Goal: Task Accomplishment & Management: Use online tool/utility

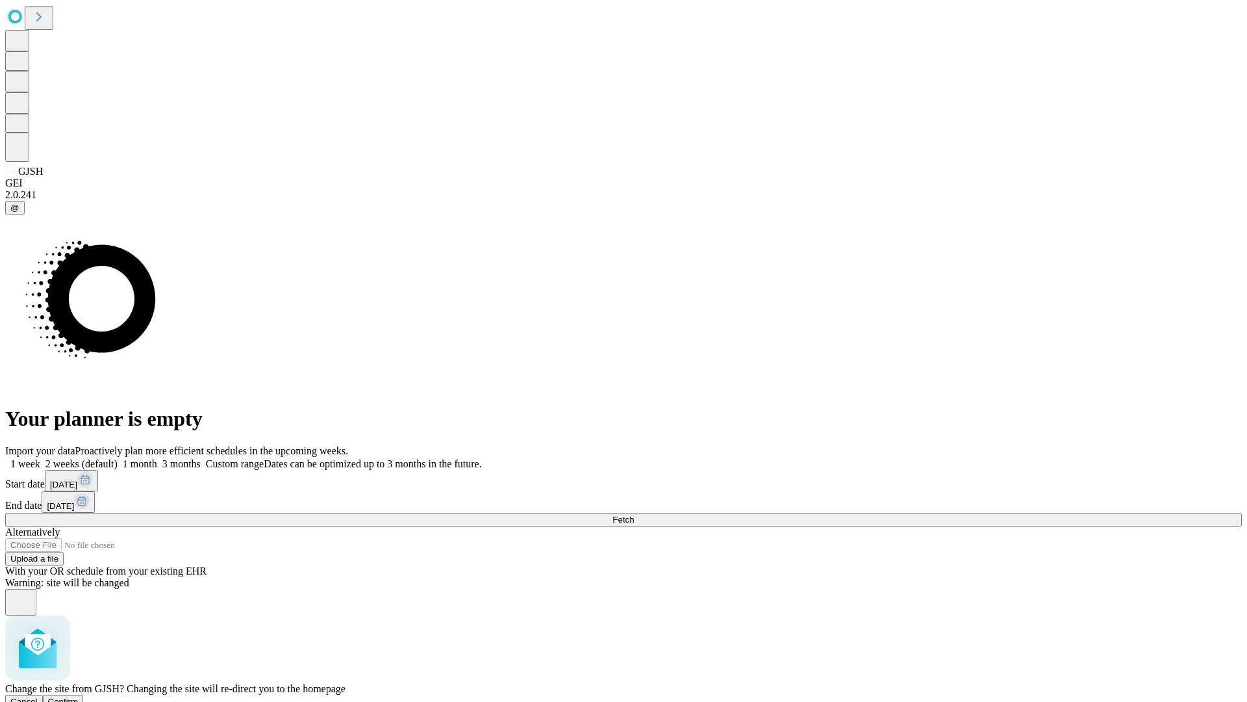
click at [79, 696] on span "Confirm" at bounding box center [63, 701] width 31 height 10
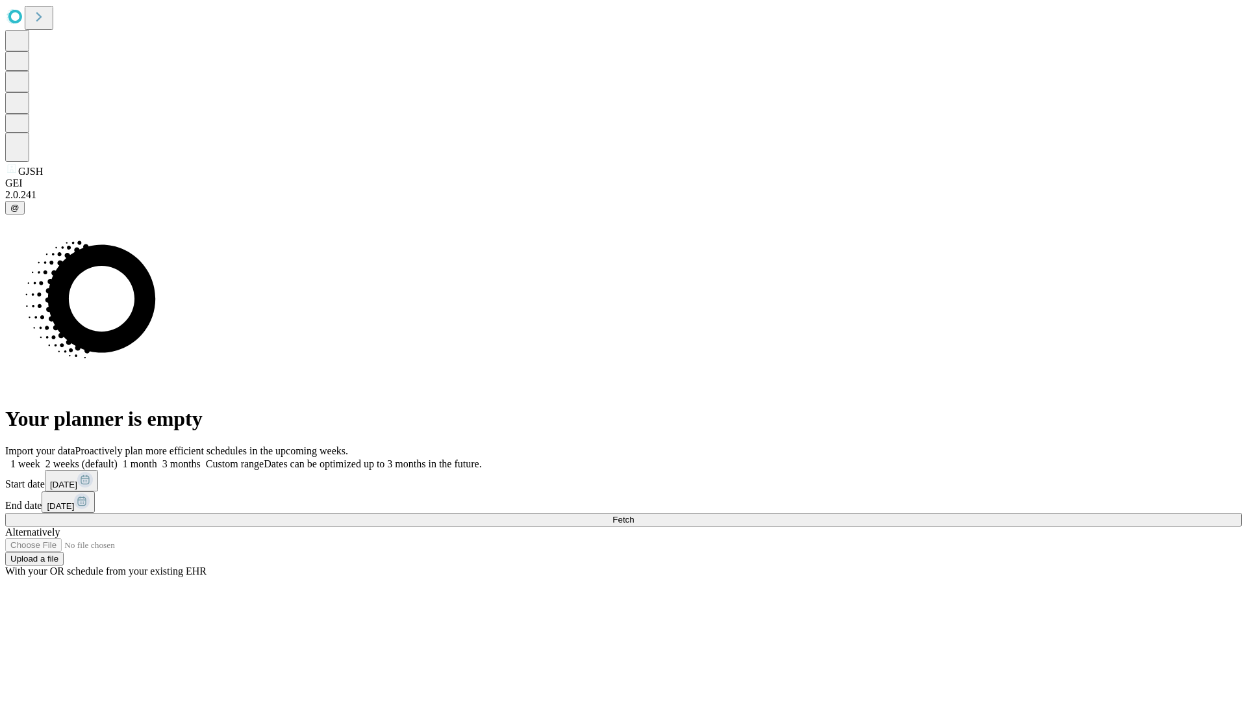
click at [157, 458] on label "1 month" at bounding box center [138, 463] width 40 height 11
click at [634, 514] on span "Fetch" at bounding box center [623, 519] width 21 height 10
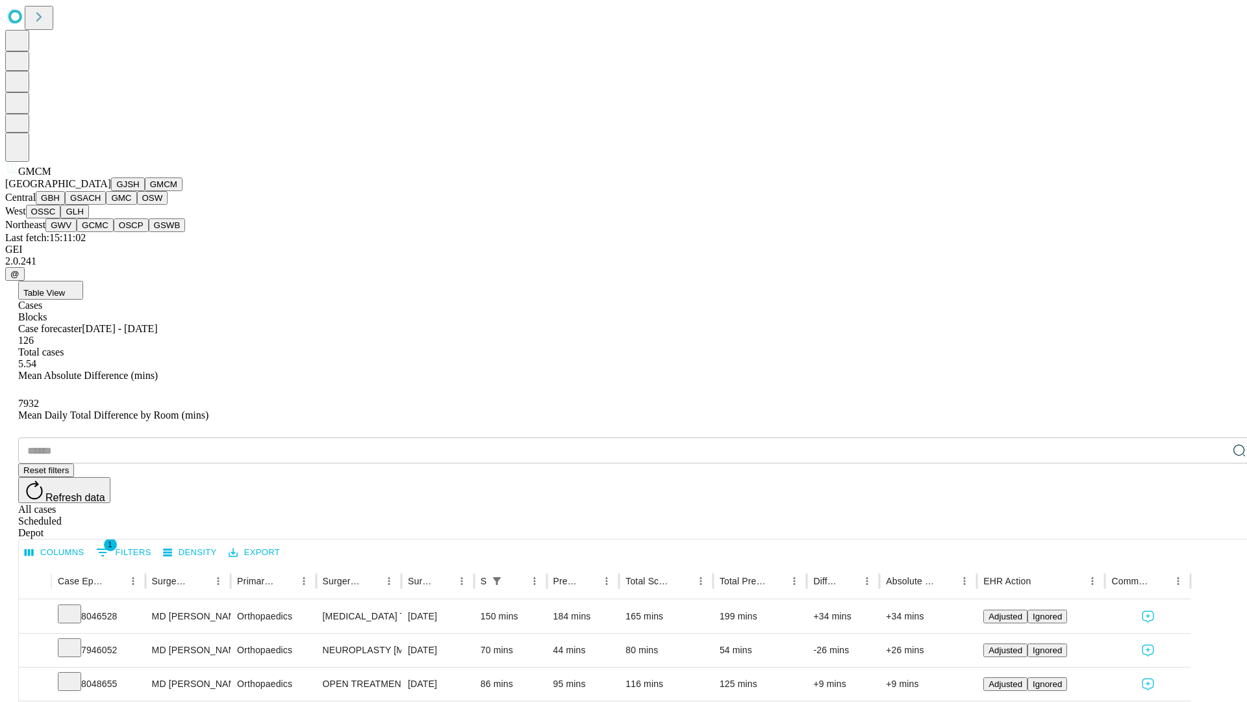
click at [65, 205] on button "GBH" at bounding box center [50, 198] width 29 height 14
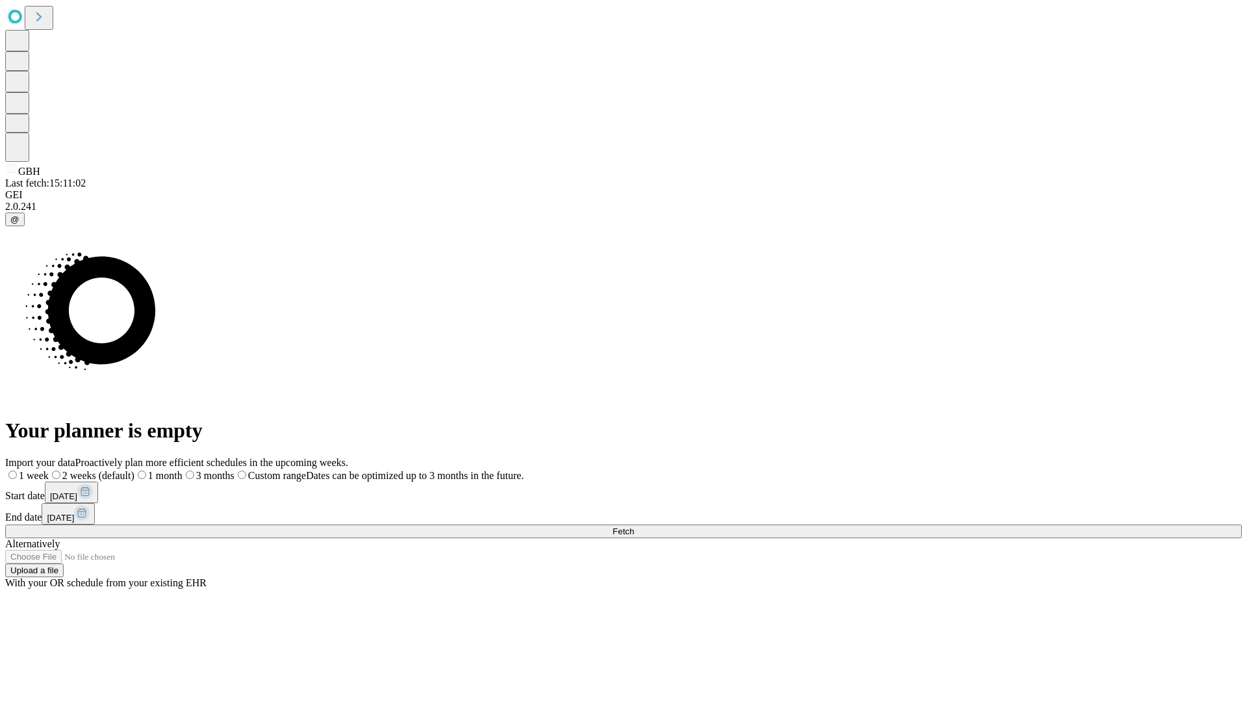
click at [183, 470] on label "1 month" at bounding box center [158, 475] width 48 height 11
click at [634, 526] on span "Fetch" at bounding box center [623, 531] width 21 height 10
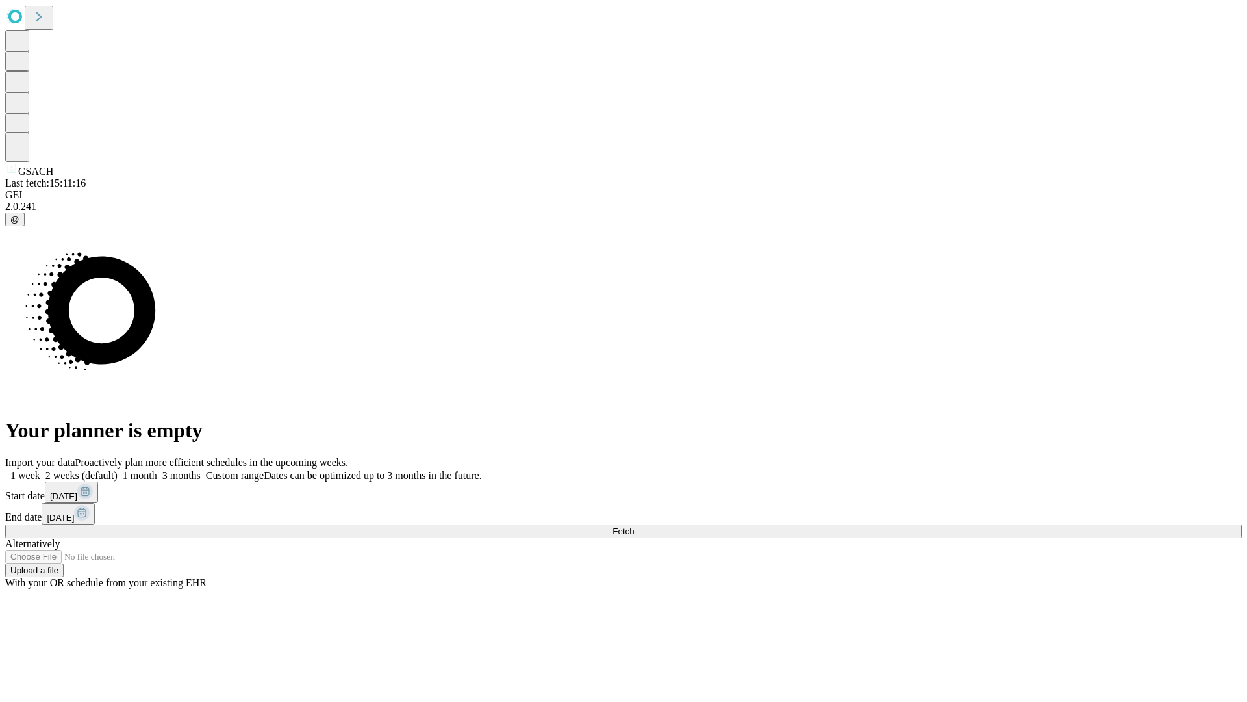
click at [157, 470] on label "1 month" at bounding box center [138, 475] width 40 height 11
click at [634, 526] on span "Fetch" at bounding box center [623, 531] width 21 height 10
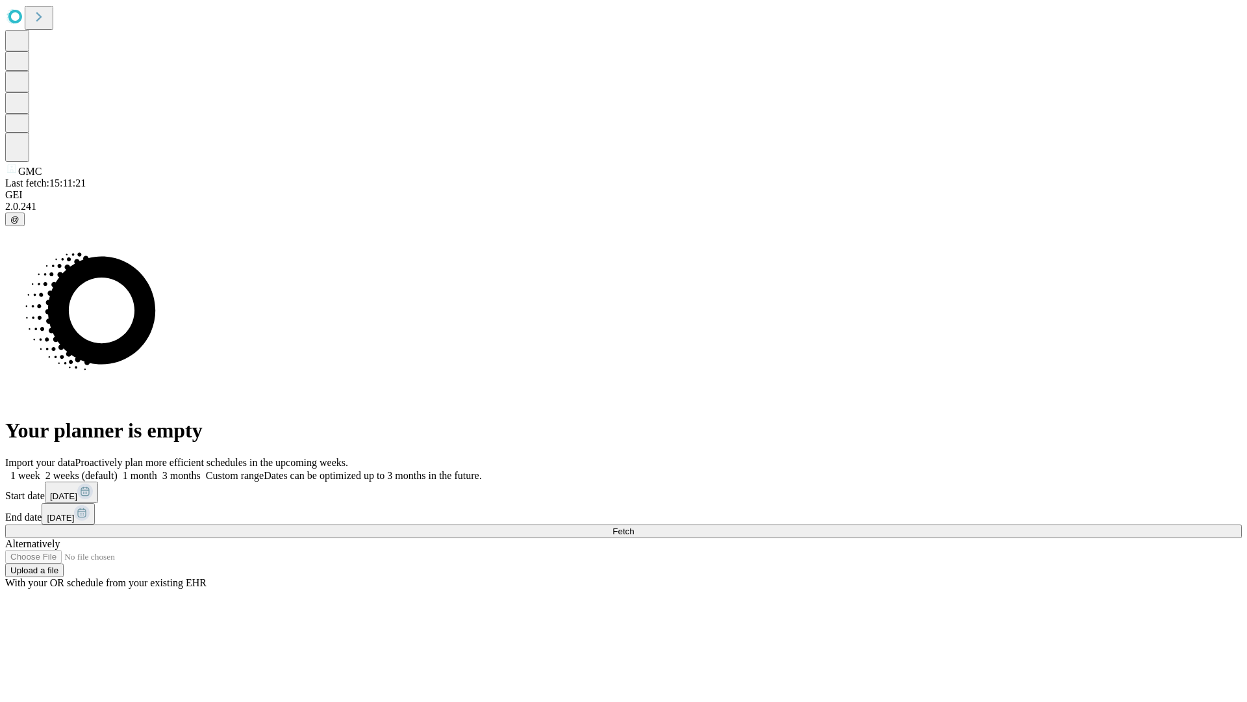
click at [157, 470] on label "1 month" at bounding box center [138, 475] width 40 height 11
click at [634, 526] on span "Fetch" at bounding box center [623, 531] width 21 height 10
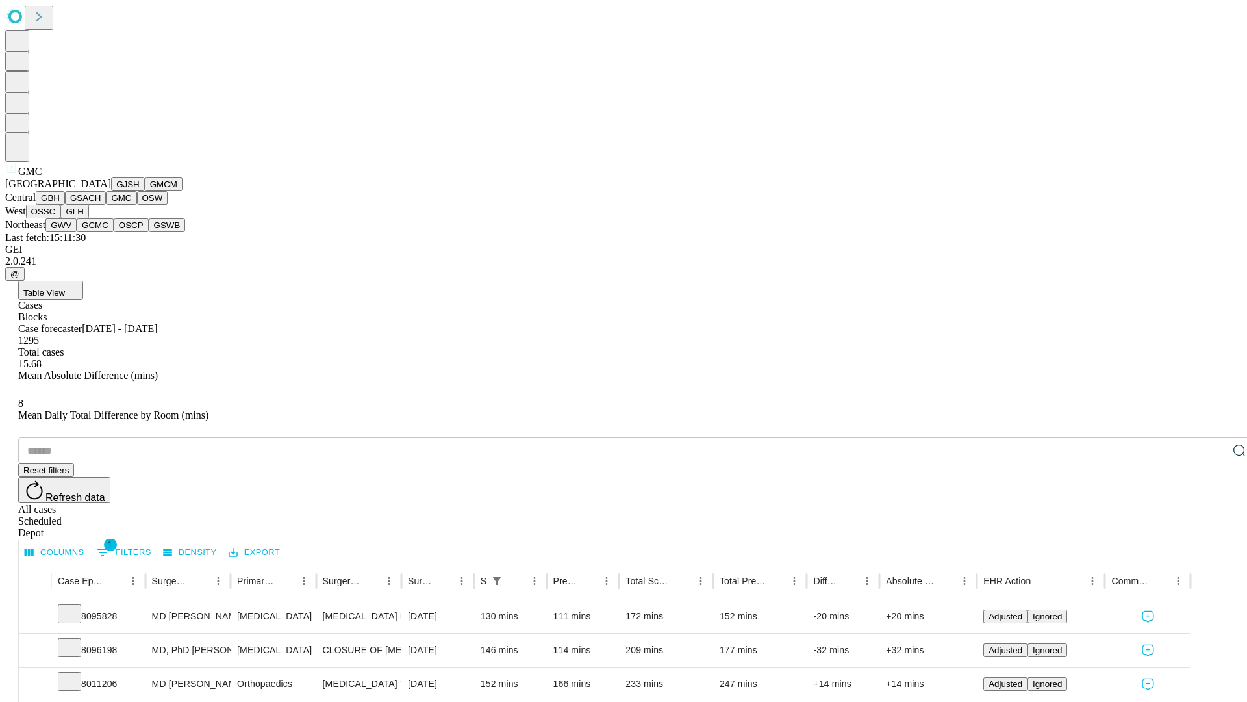
click at [137, 205] on button "OSW" at bounding box center [152, 198] width 31 height 14
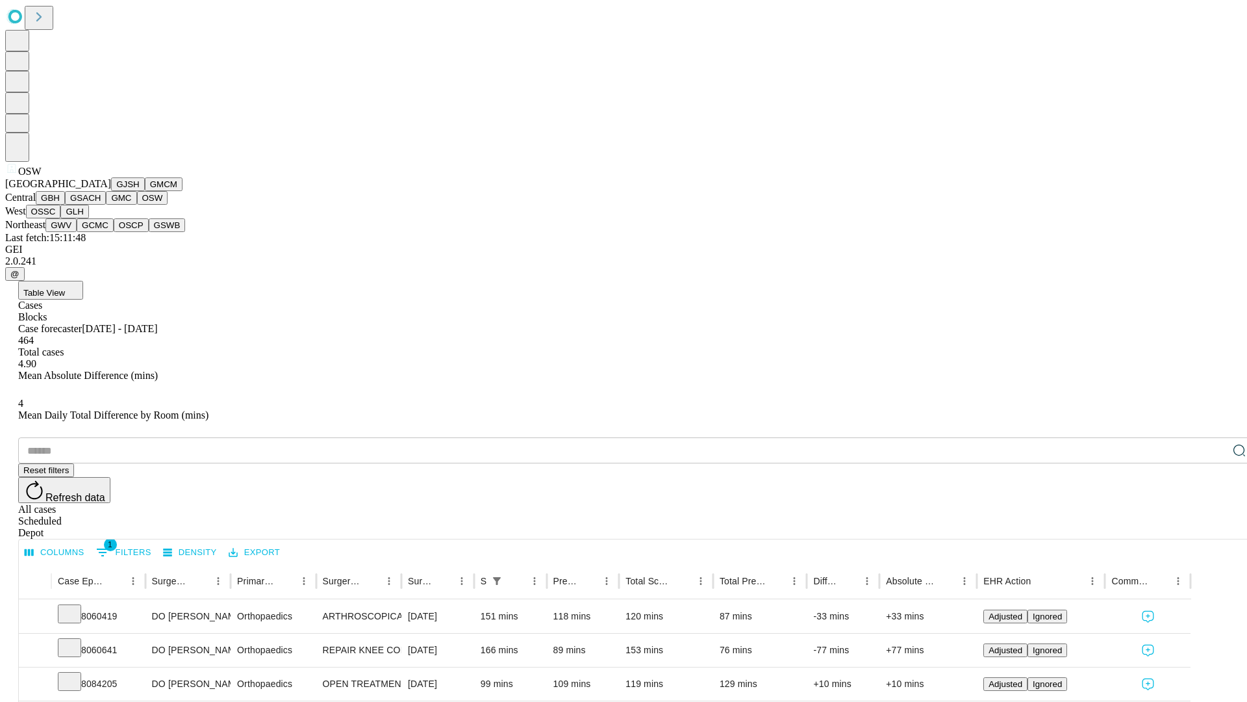
click at [61, 218] on button "OSSC" at bounding box center [43, 212] width 35 height 14
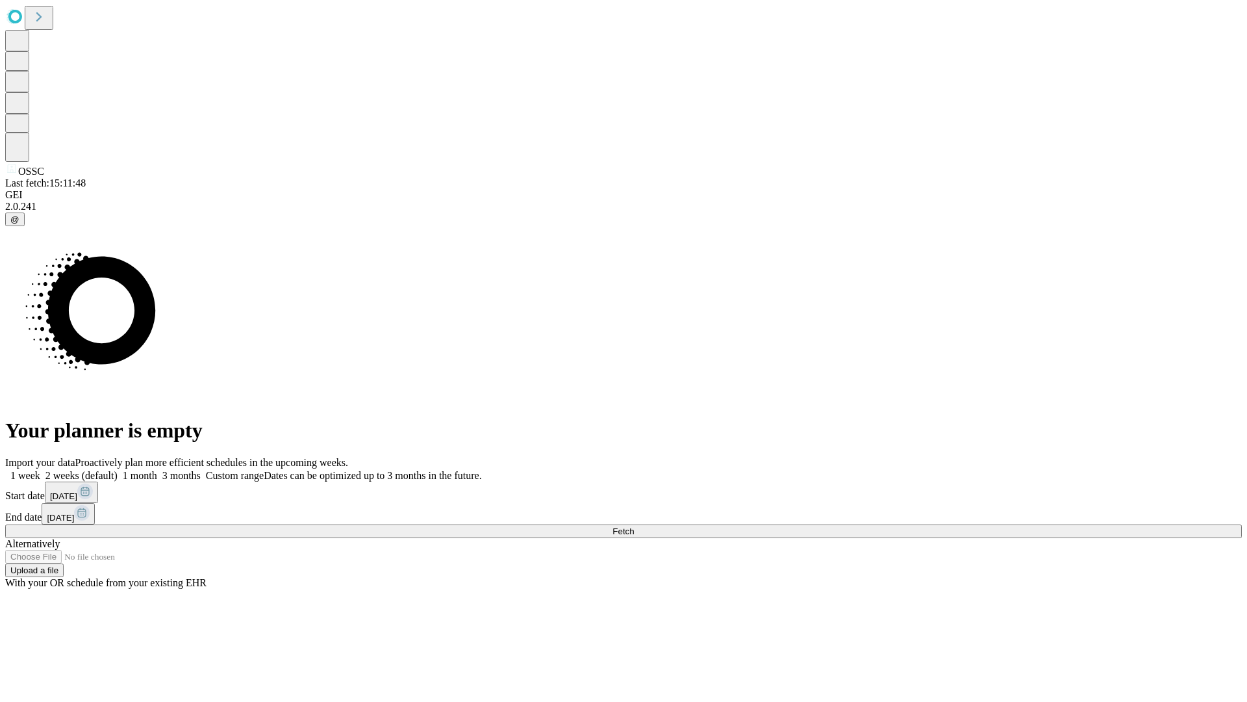
click at [157, 470] on label "1 month" at bounding box center [138, 475] width 40 height 11
click at [634, 526] on span "Fetch" at bounding box center [623, 531] width 21 height 10
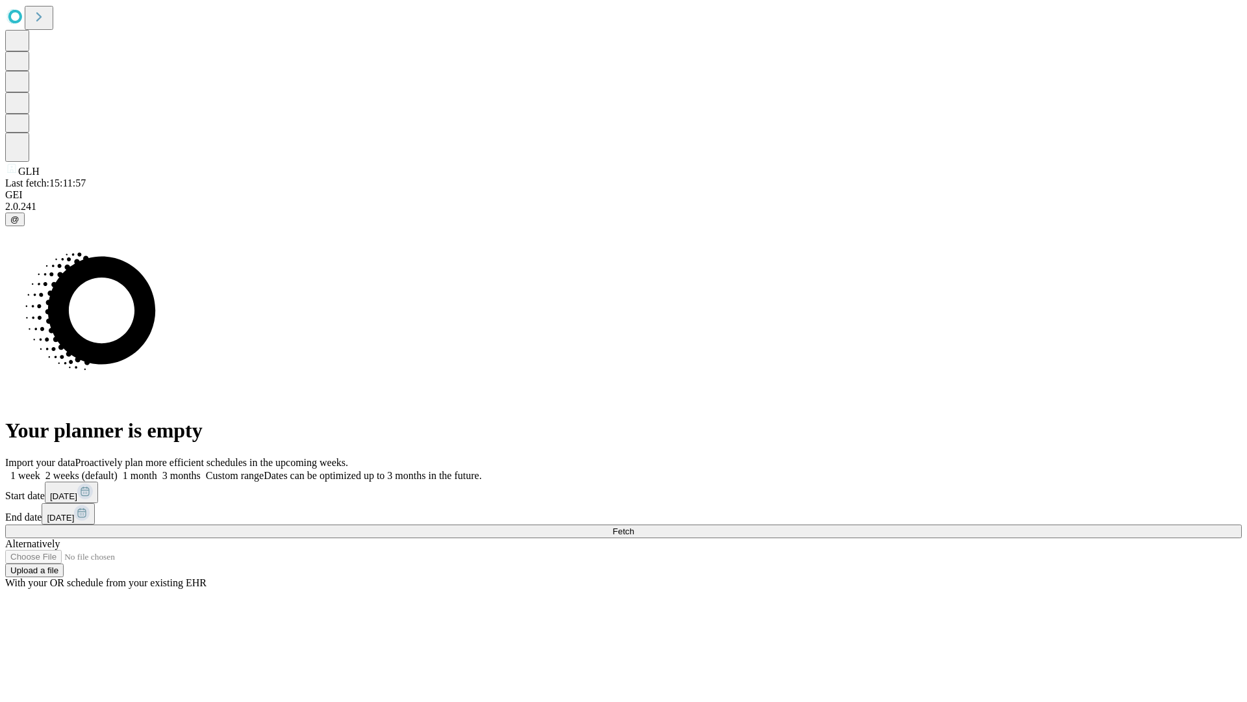
click at [157, 470] on label "1 month" at bounding box center [138, 475] width 40 height 11
click at [634, 526] on span "Fetch" at bounding box center [623, 531] width 21 height 10
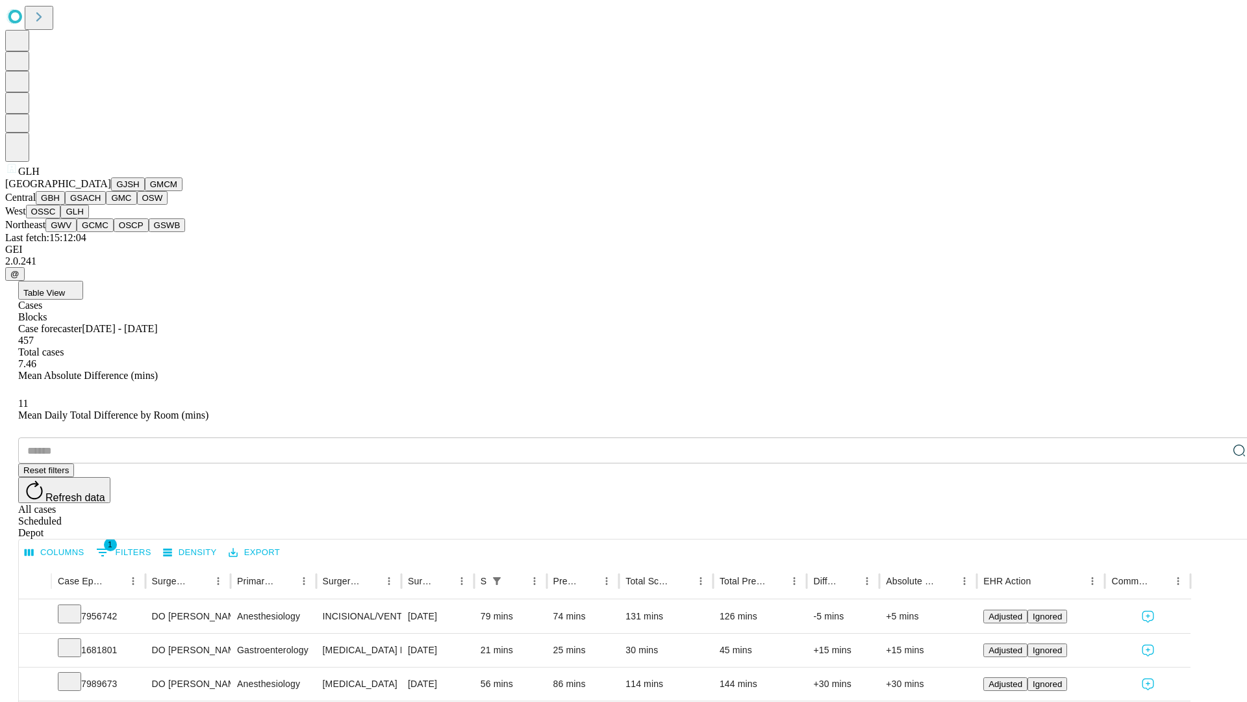
click at [77, 232] on button "GWV" at bounding box center [60, 225] width 31 height 14
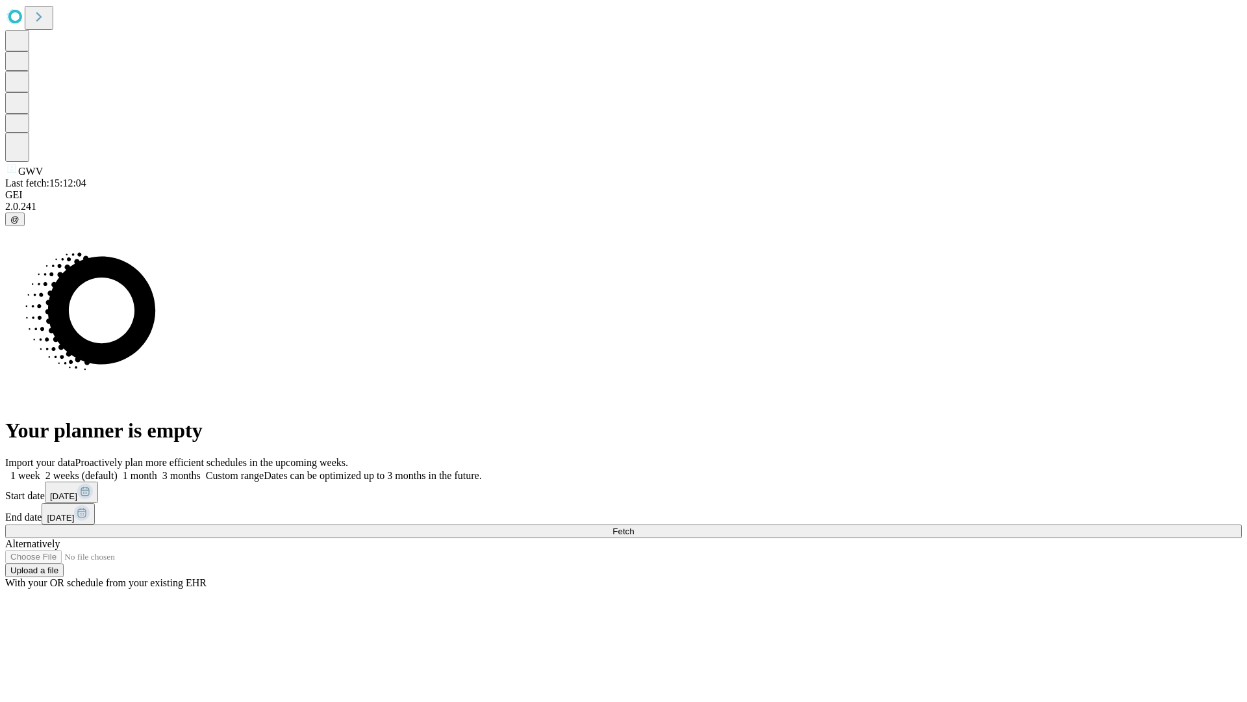
click at [157, 470] on label "1 month" at bounding box center [138, 475] width 40 height 11
click at [634, 526] on span "Fetch" at bounding box center [623, 531] width 21 height 10
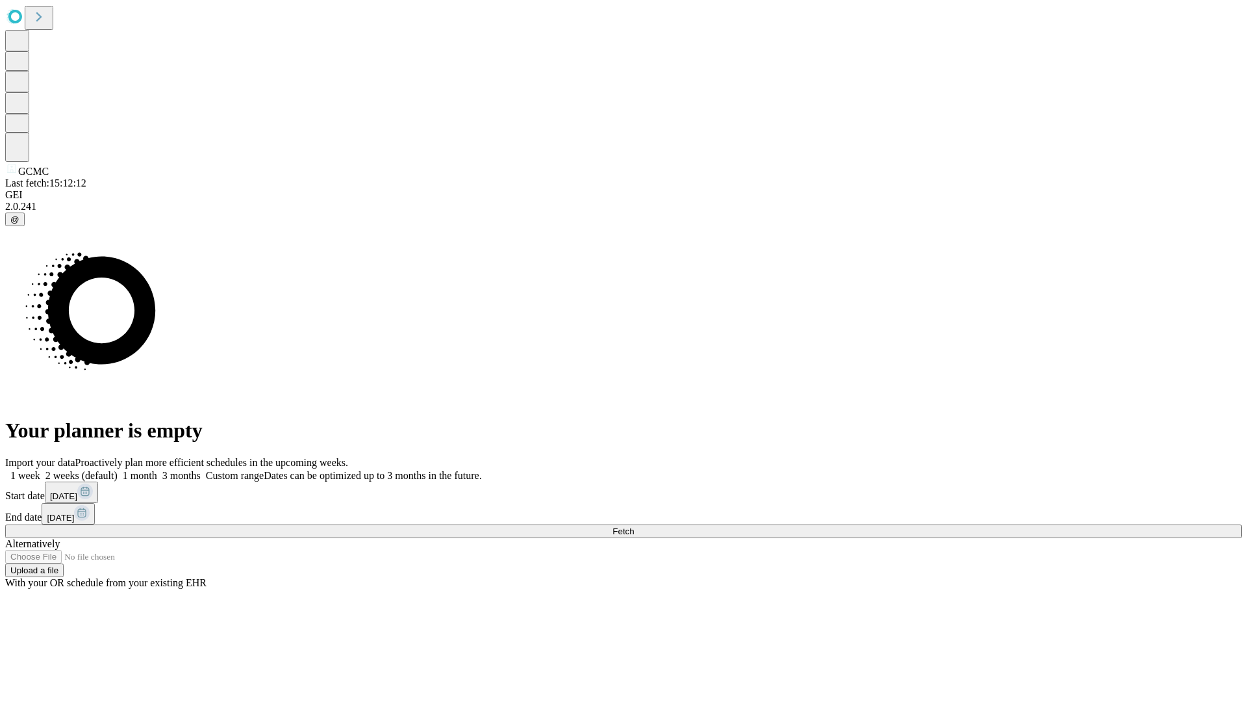
click at [157, 470] on label "1 month" at bounding box center [138, 475] width 40 height 11
click at [634, 526] on span "Fetch" at bounding box center [623, 531] width 21 height 10
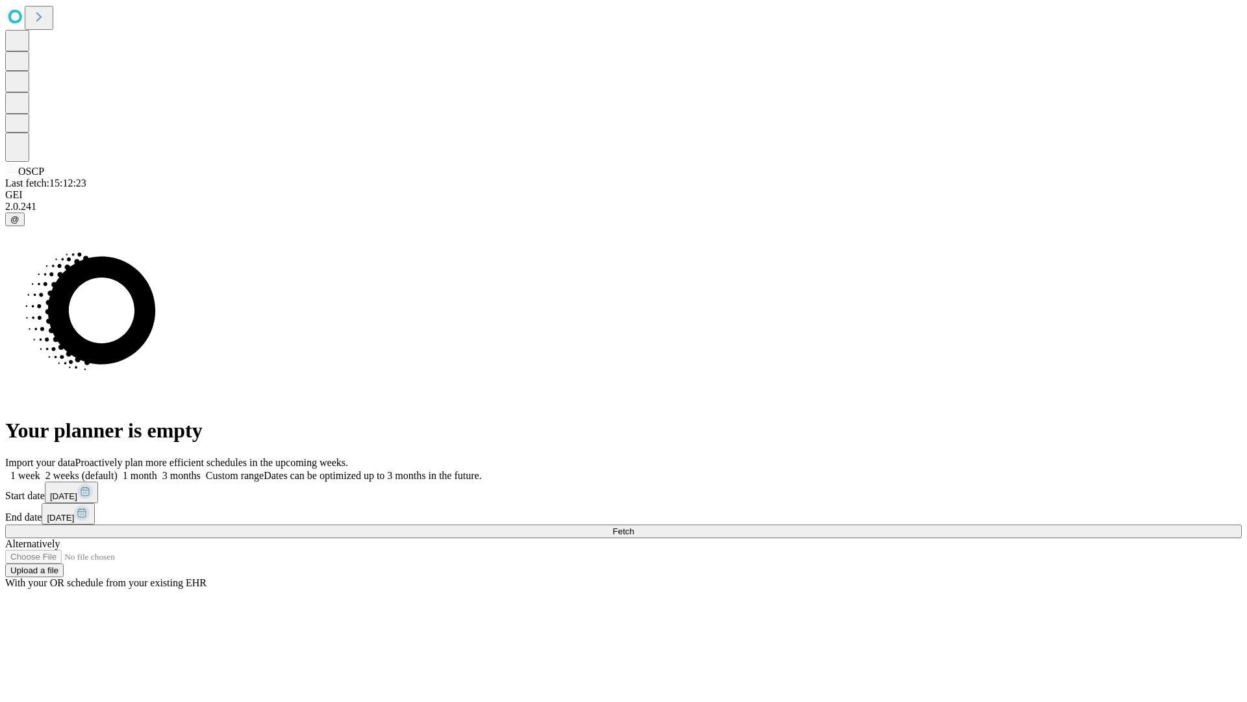
click at [157, 470] on label "1 month" at bounding box center [138, 475] width 40 height 11
click at [634, 526] on span "Fetch" at bounding box center [623, 531] width 21 height 10
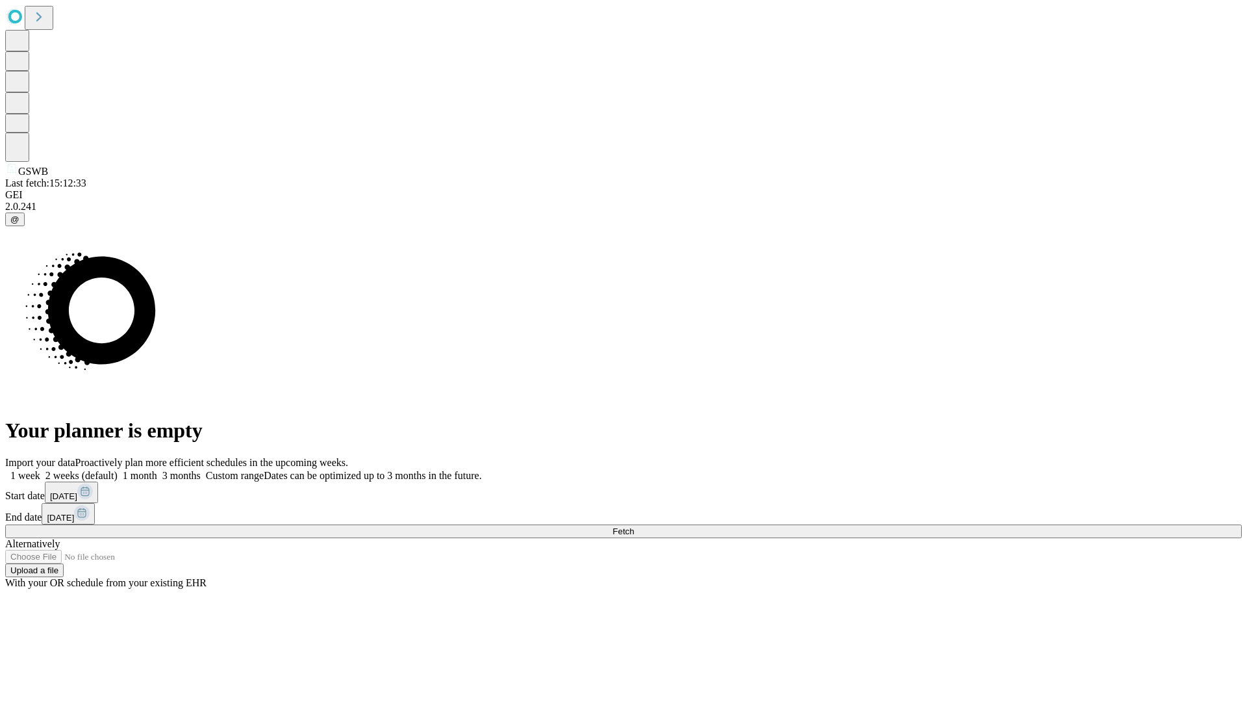
click at [634, 526] on span "Fetch" at bounding box center [623, 531] width 21 height 10
